Goal: Task Accomplishment & Management: Complete application form

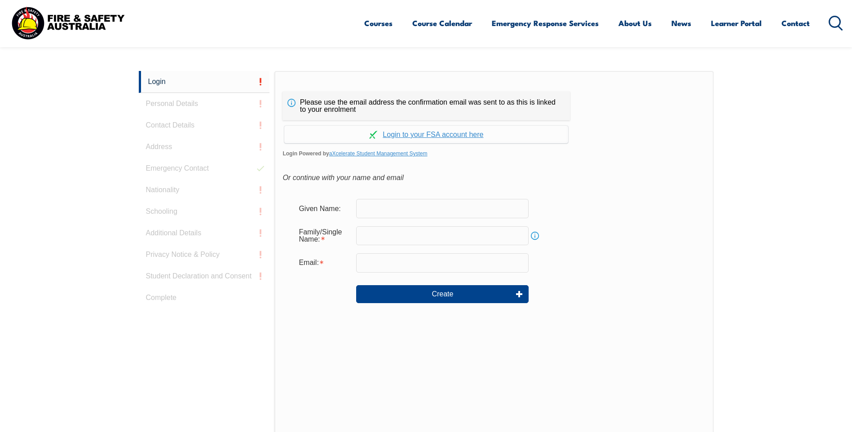
scroll to position [239, 0]
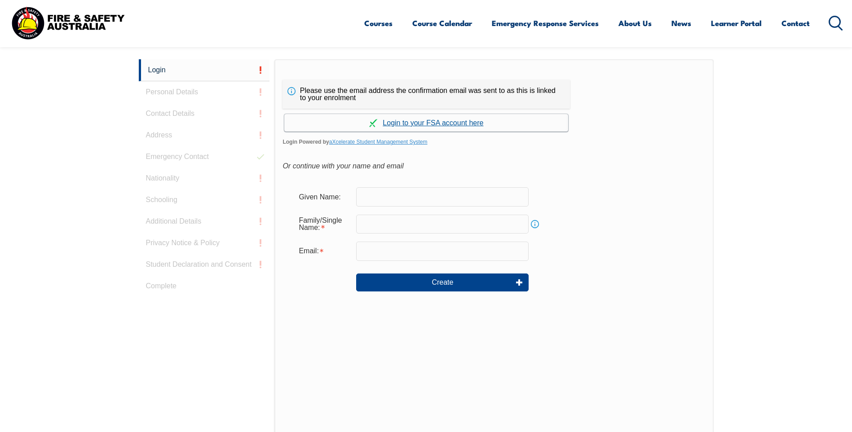
click at [394, 121] on link "Continue with aXcelerate" at bounding box center [426, 123] width 284 height 18
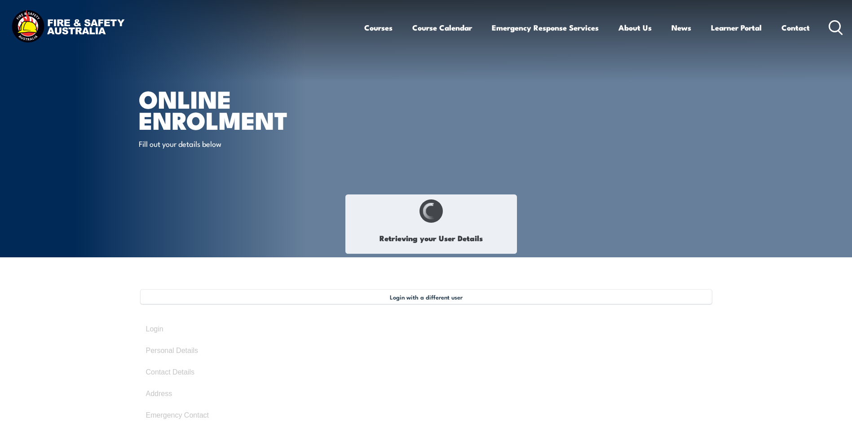
select select "Mr"
type input "Anthony"
type input "Tony"
type input "Doulas"
type input "October 7, 1974"
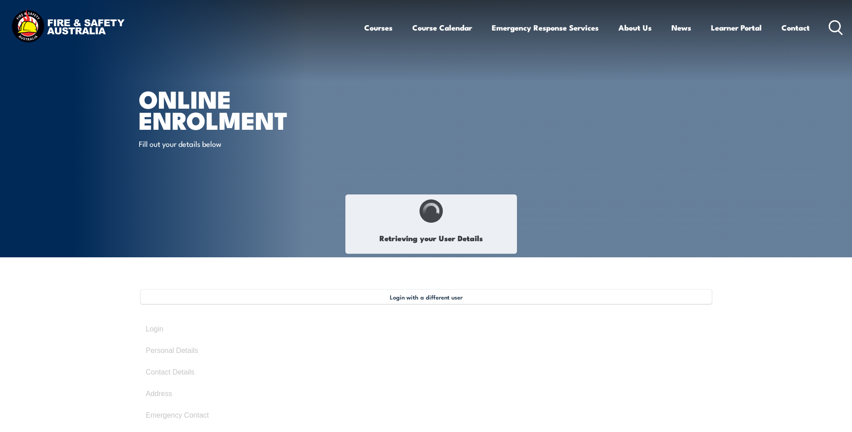
type input "SCVPYGY6M8"
select select "M"
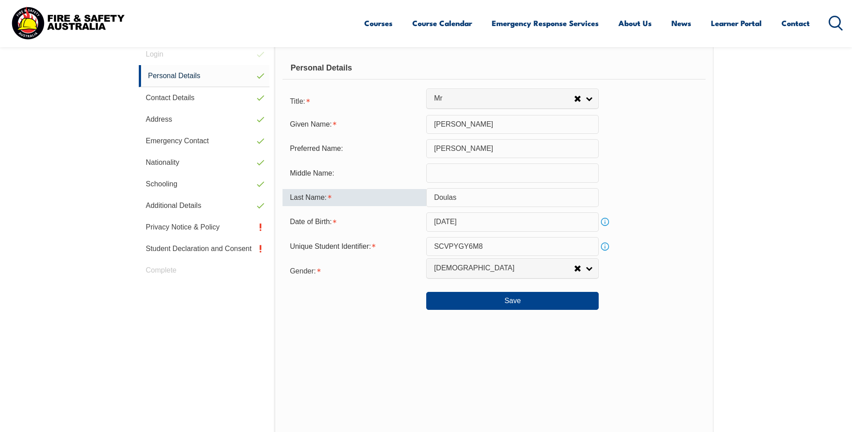
scroll to position [290, 0]
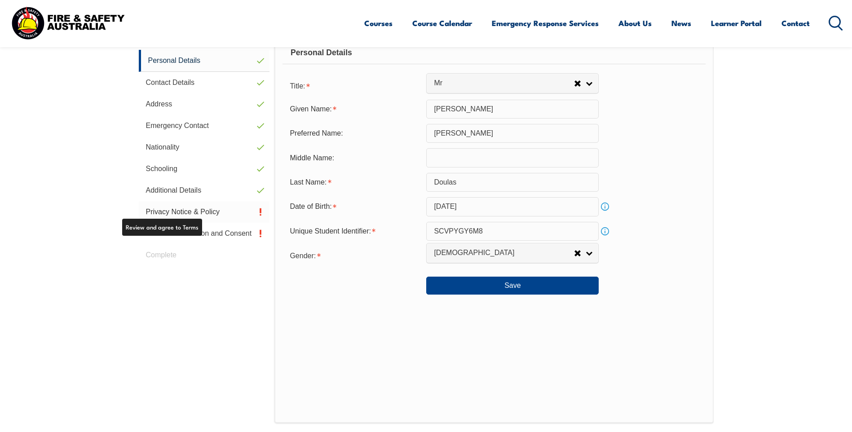
click at [179, 208] on link "Privacy Notice & Policy" at bounding box center [204, 212] width 131 height 22
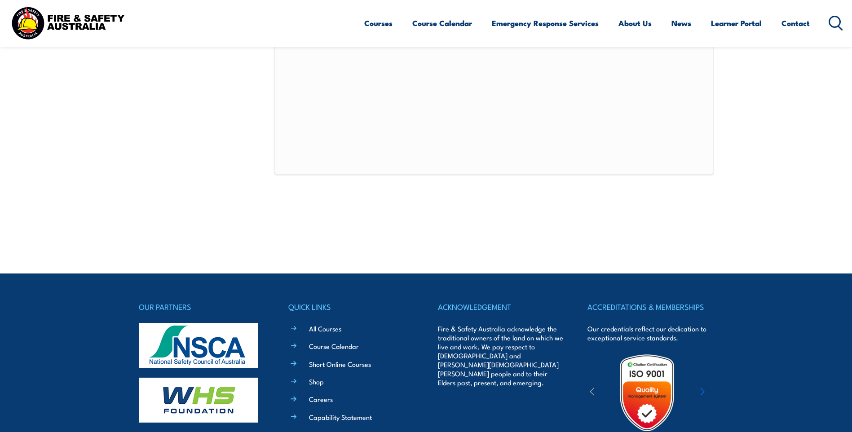
scroll to position [604, 0]
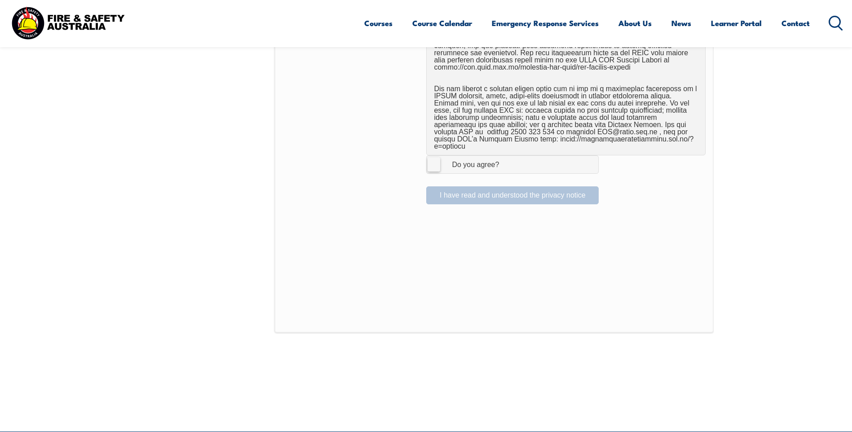
click at [435, 160] on label "I Agree Do you agree?" at bounding box center [512, 164] width 173 height 18
click at [506, 160] on input "I Agree Do you agree?" at bounding box center [513, 164] width 15 height 17
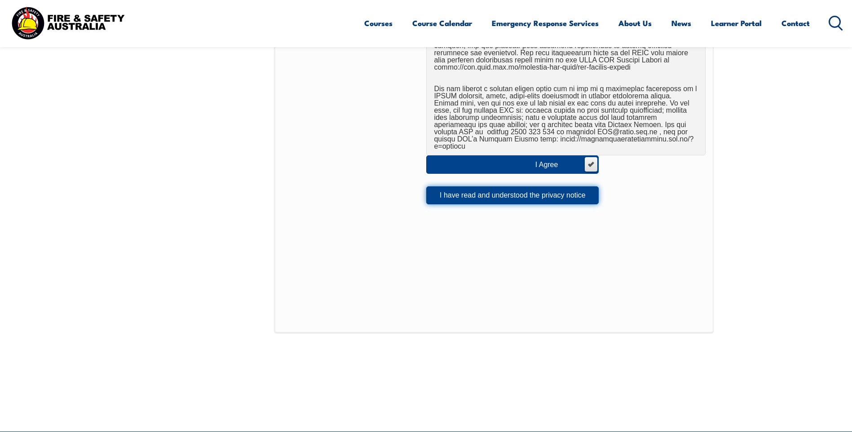
click at [484, 191] on button "I have read and understood the privacy notice" at bounding box center [512, 195] width 173 height 18
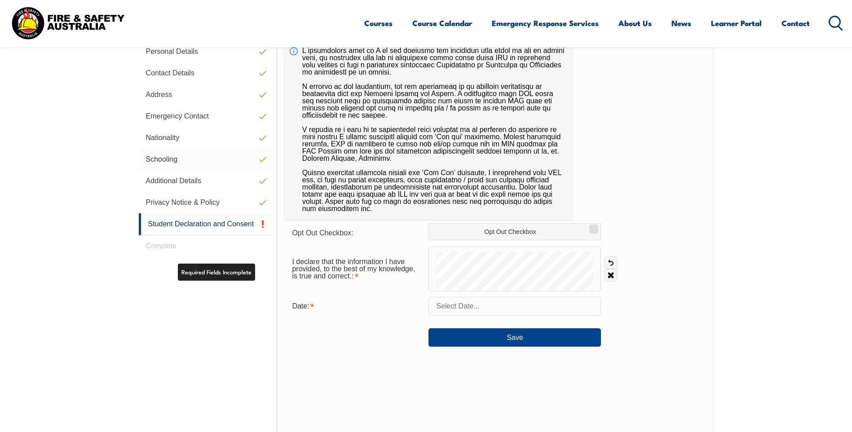
scroll to position [245, 0]
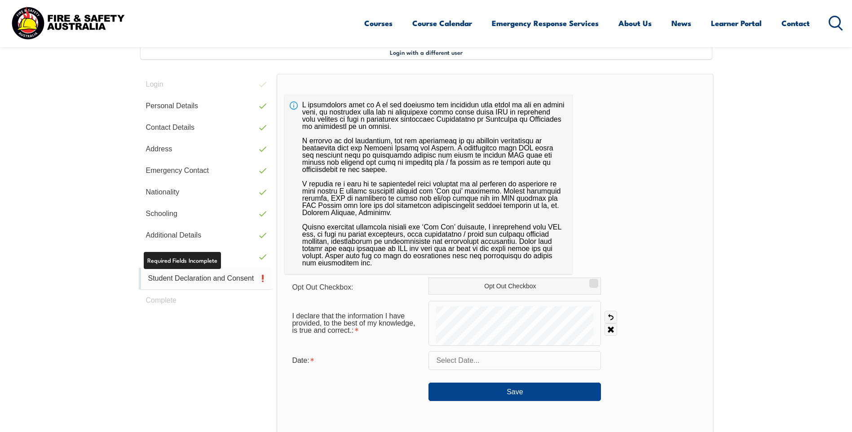
click at [204, 280] on link "Student Declaration and Consent" at bounding box center [205, 279] width 133 height 22
click at [610, 315] on link "Undo" at bounding box center [611, 317] width 13 height 13
click at [613, 318] on link "Undo" at bounding box center [611, 317] width 13 height 13
click at [497, 362] on input "text" at bounding box center [515, 360] width 173 height 19
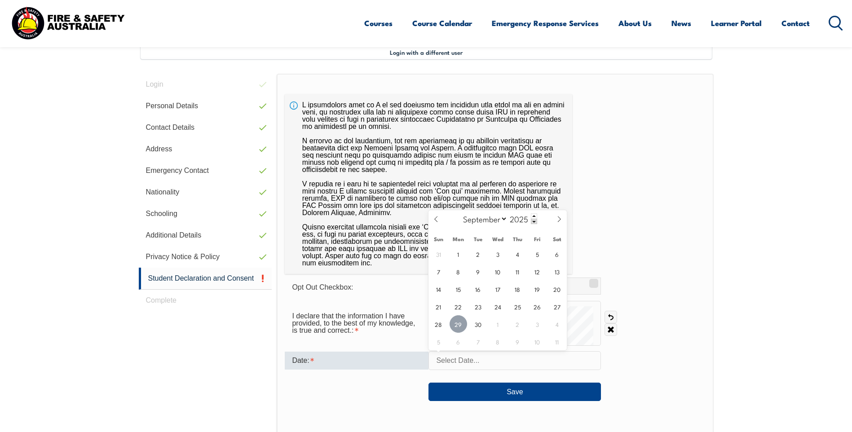
click at [460, 323] on span "29" at bounding box center [459, 324] width 18 height 18
type input "September 29, 2025"
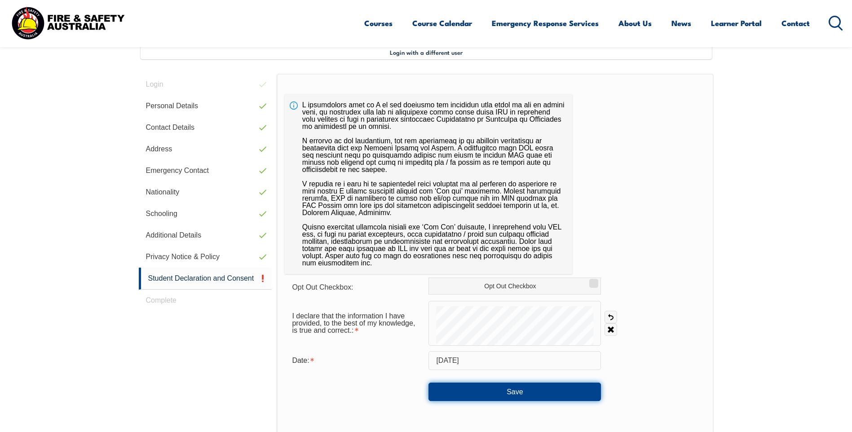
click at [519, 393] on button "Save" at bounding box center [515, 392] width 173 height 18
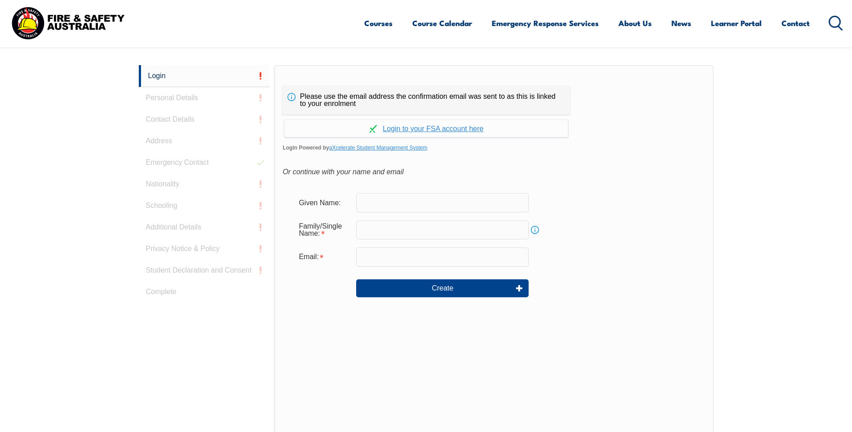
scroll to position [239, 0]
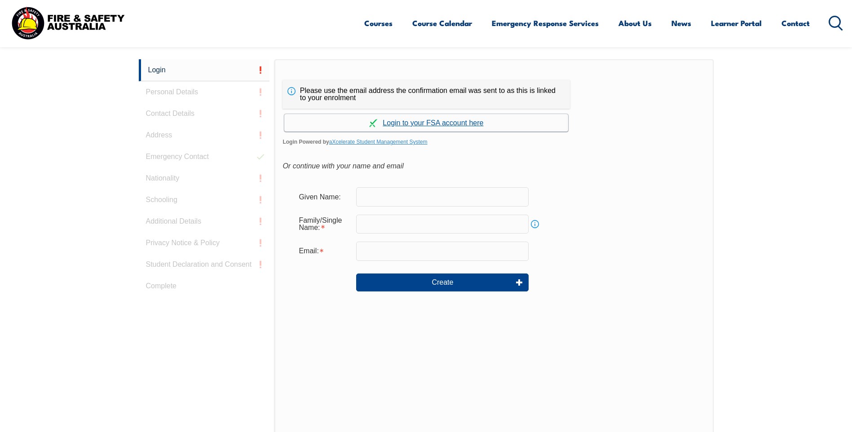
click at [416, 121] on link "Continue with aXcelerate" at bounding box center [426, 123] width 284 height 18
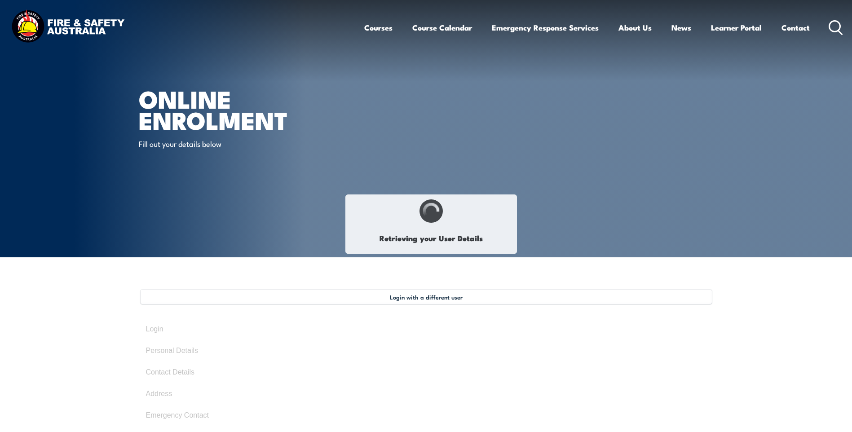
select select "Mr"
type input "Anthony"
type input "Tony"
type input "Doulas"
type input "October 7, 1974"
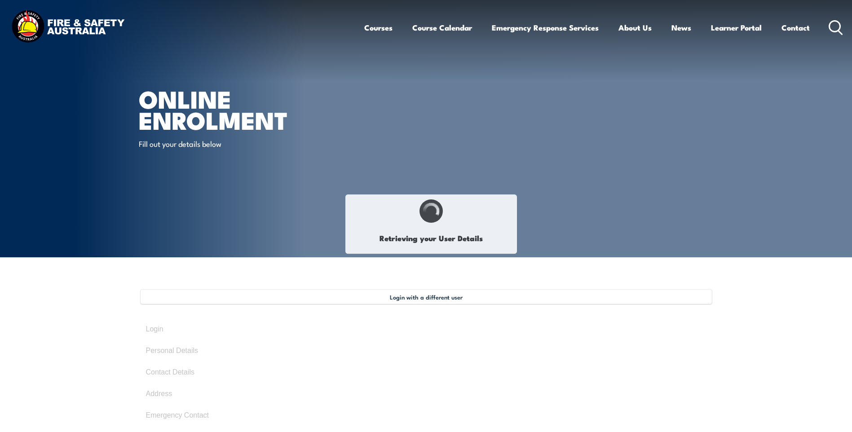
type input "SCVPYGY6M8"
select select "M"
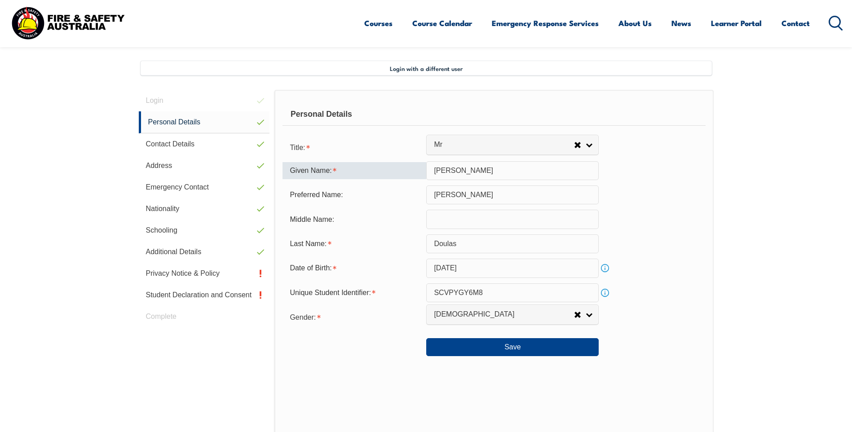
scroll to position [245, 0]
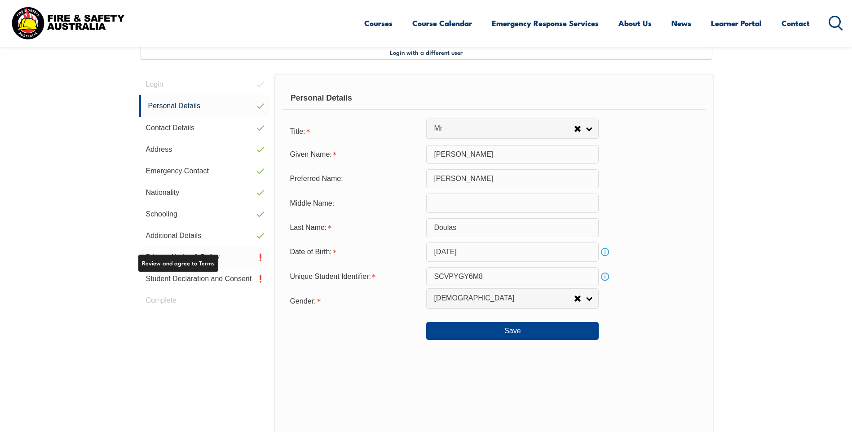
click at [226, 257] on link "Privacy Notice & Policy" at bounding box center [204, 258] width 131 height 22
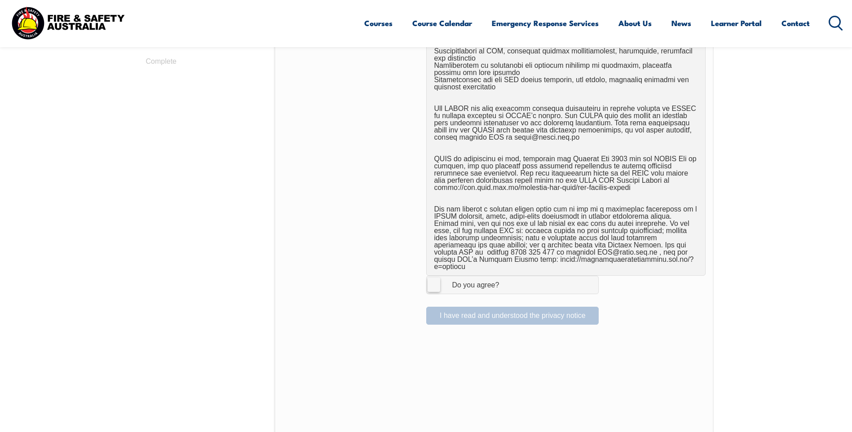
scroll to position [604, 0]
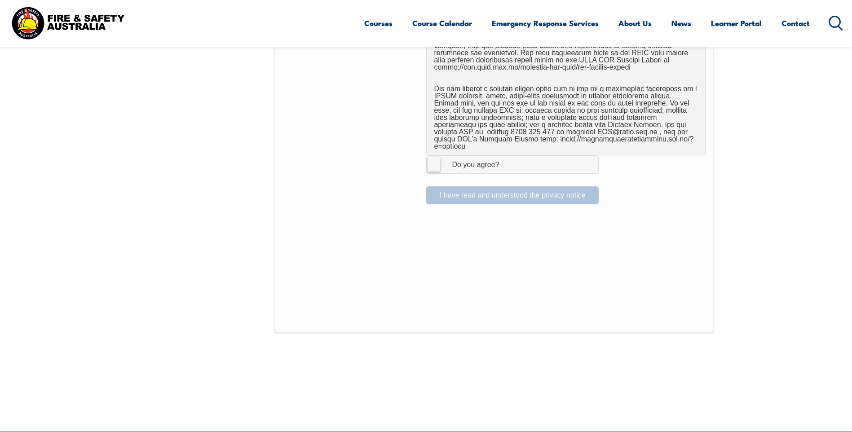
click at [436, 155] on label "I Agree Do you agree?" at bounding box center [512, 164] width 173 height 18
click at [506, 156] on input "I Agree Do you agree?" at bounding box center [513, 164] width 15 height 17
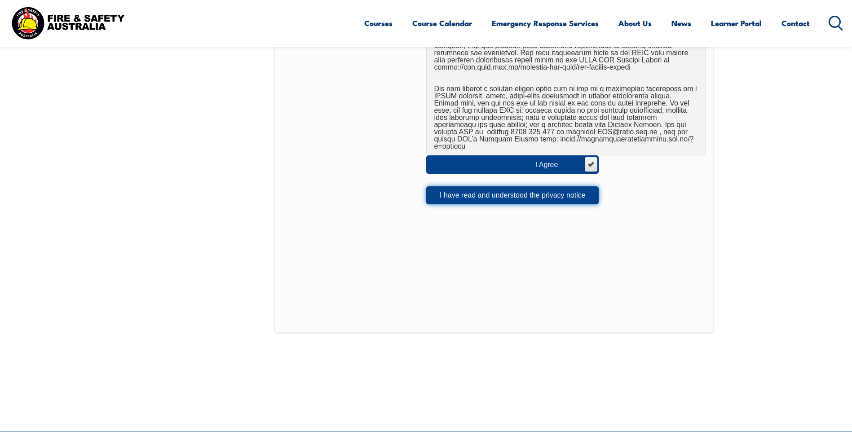
click at [499, 190] on button "I have read and understood the privacy notice" at bounding box center [512, 195] width 173 height 18
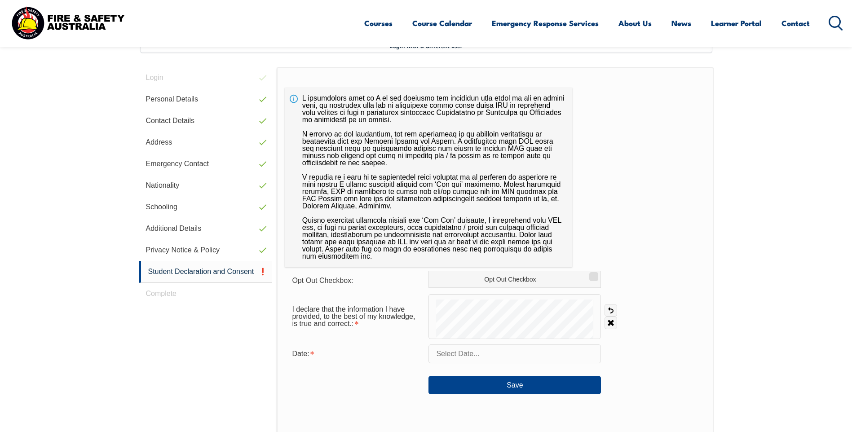
scroll to position [245, 0]
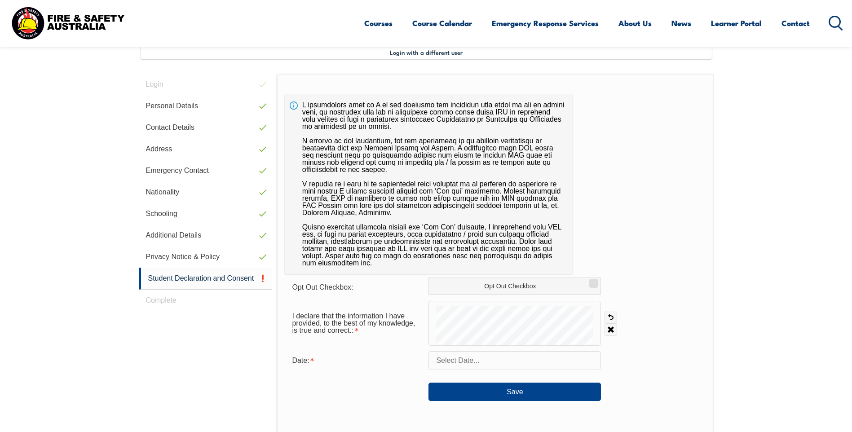
click at [503, 365] on input "text" at bounding box center [515, 360] width 173 height 19
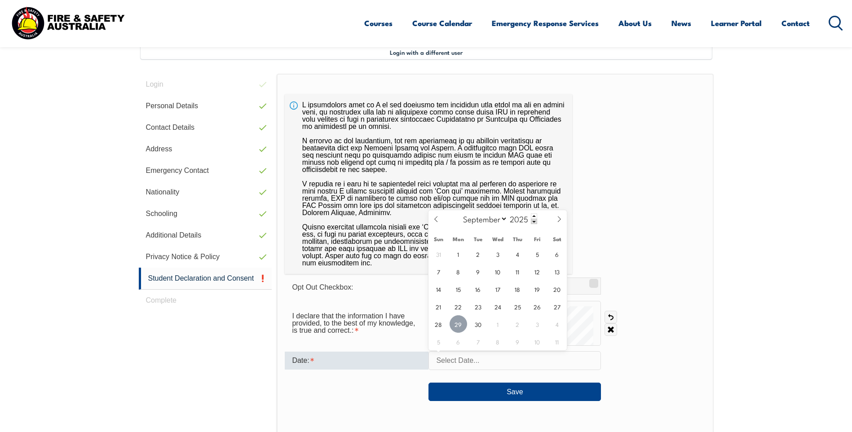
click at [455, 321] on span "29" at bounding box center [459, 324] width 18 height 18
type input "September 29, 2025"
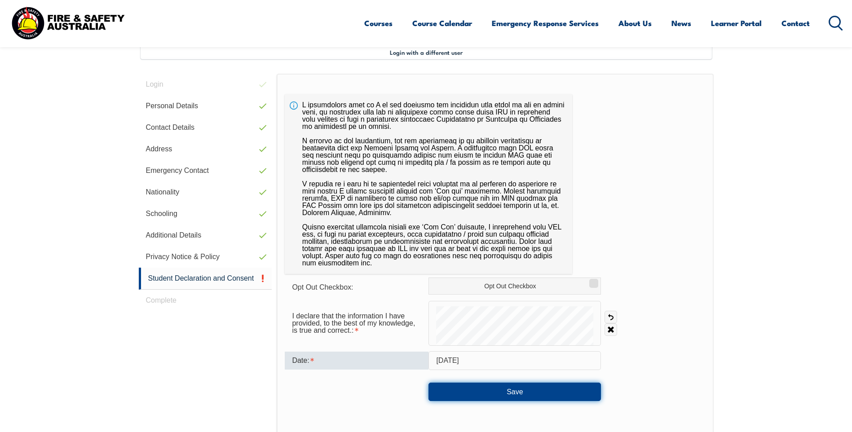
click at [518, 389] on button "Save" at bounding box center [515, 392] width 173 height 18
